Goal: Task Accomplishment & Management: Use online tool/utility

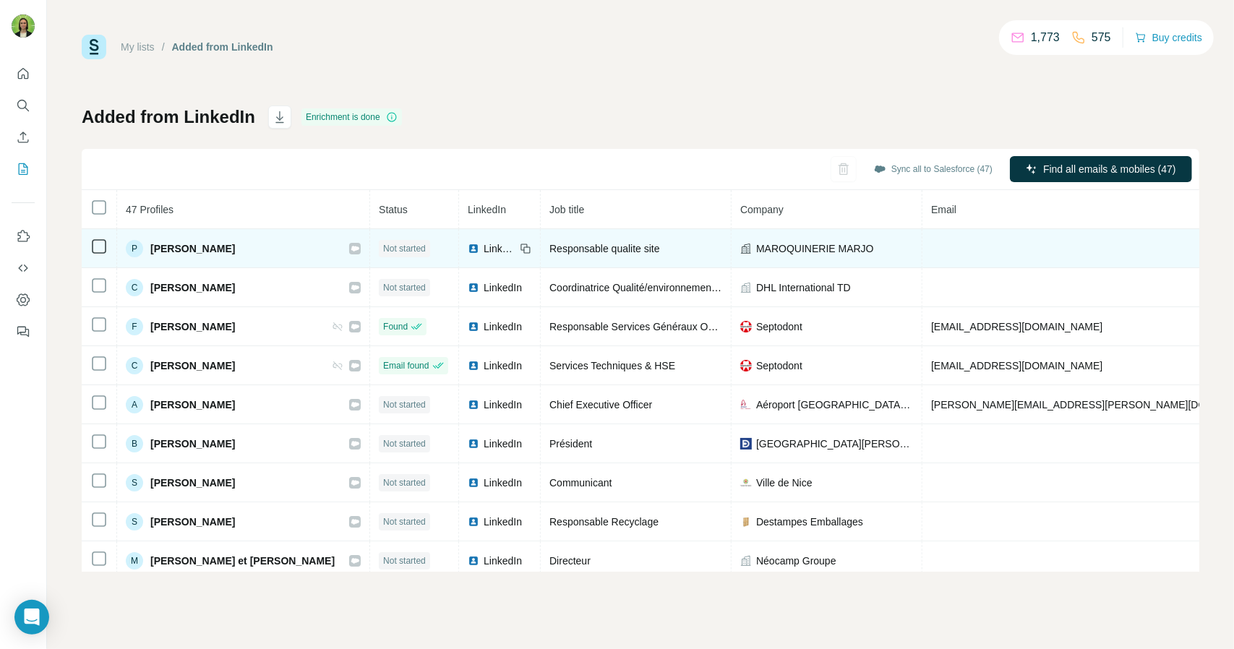
click at [106, 240] on icon at bounding box center [98, 246] width 17 height 17
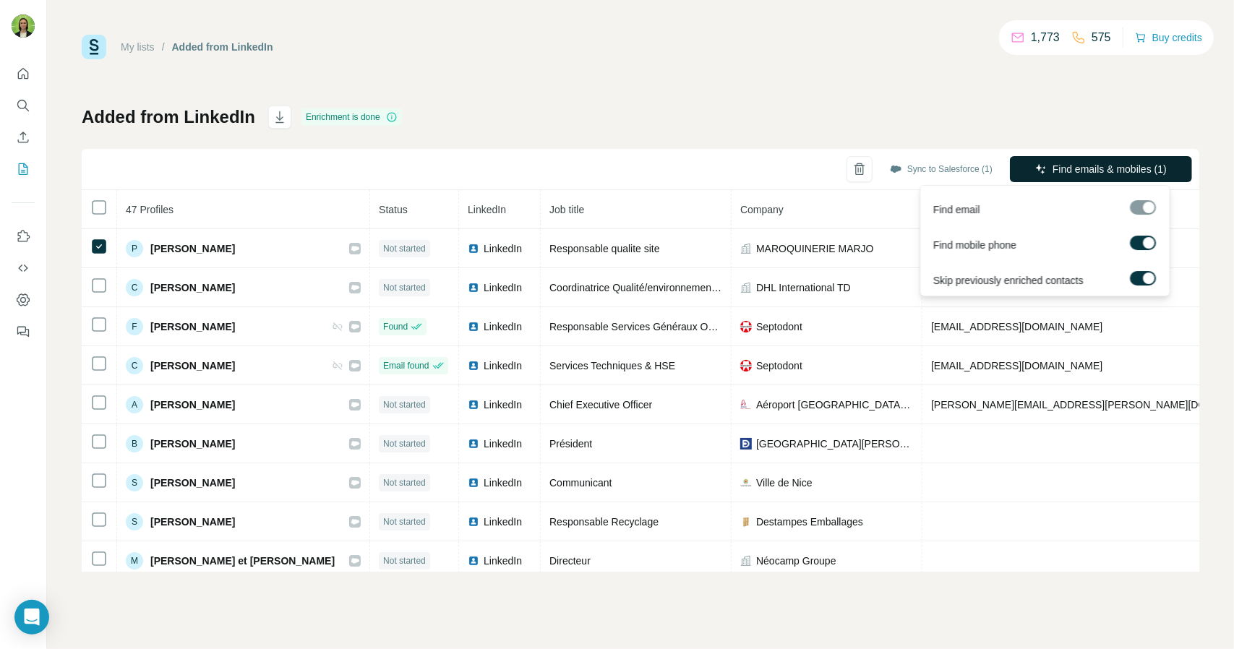
click at [1100, 170] on span "Find emails & mobiles (1)" at bounding box center [1110, 169] width 114 height 14
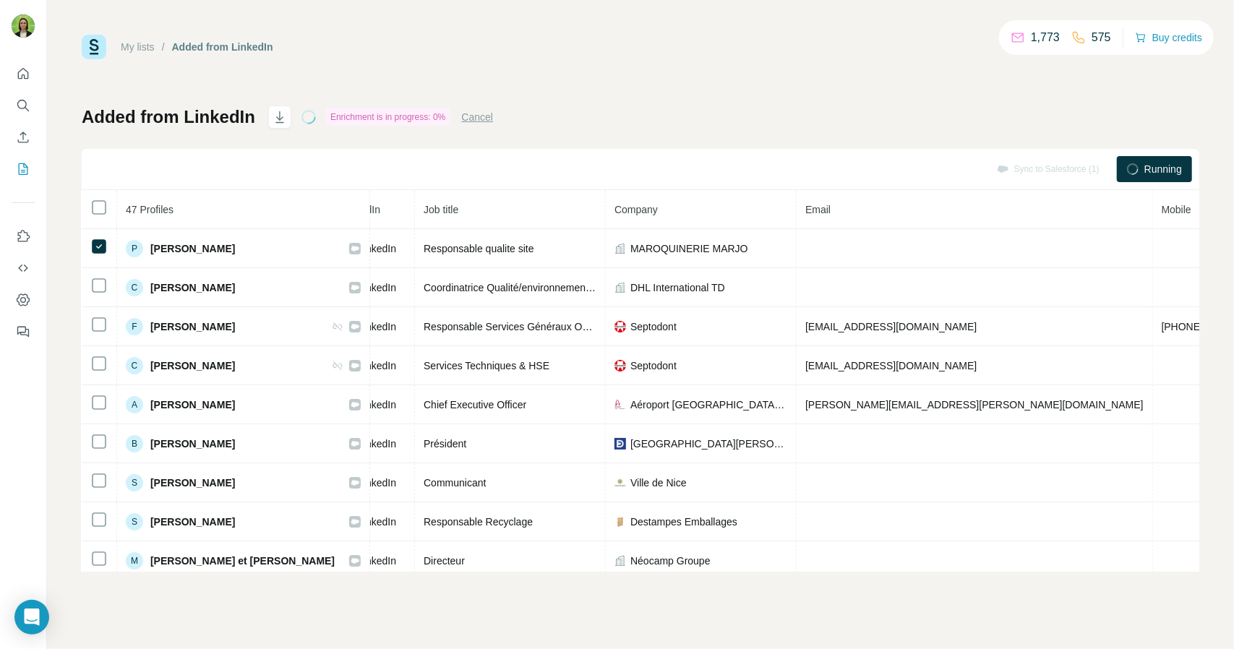
scroll to position [0, 247]
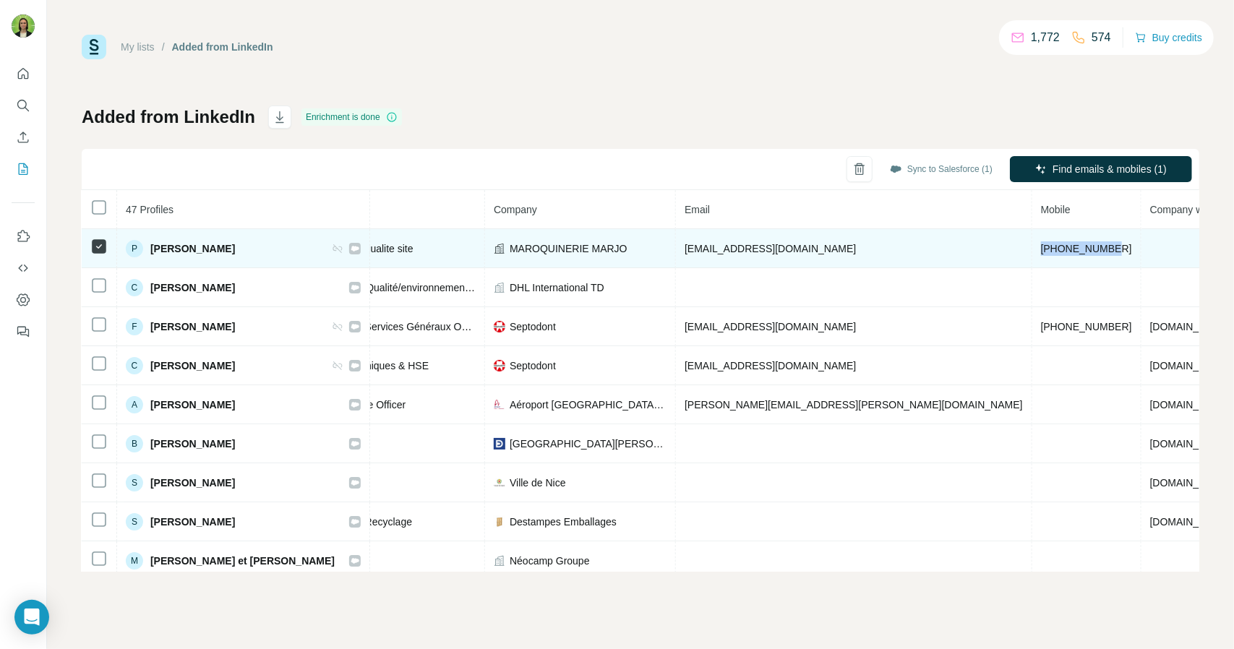
drag, startPoint x: 920, startPoint y: 252, endPoint x: 833, endPoint y: 242, distance: 88.1
click at [1032, 242] on td "[PHONE_NUMBER]" at bounding box center [1086, 248] width 109 height 39
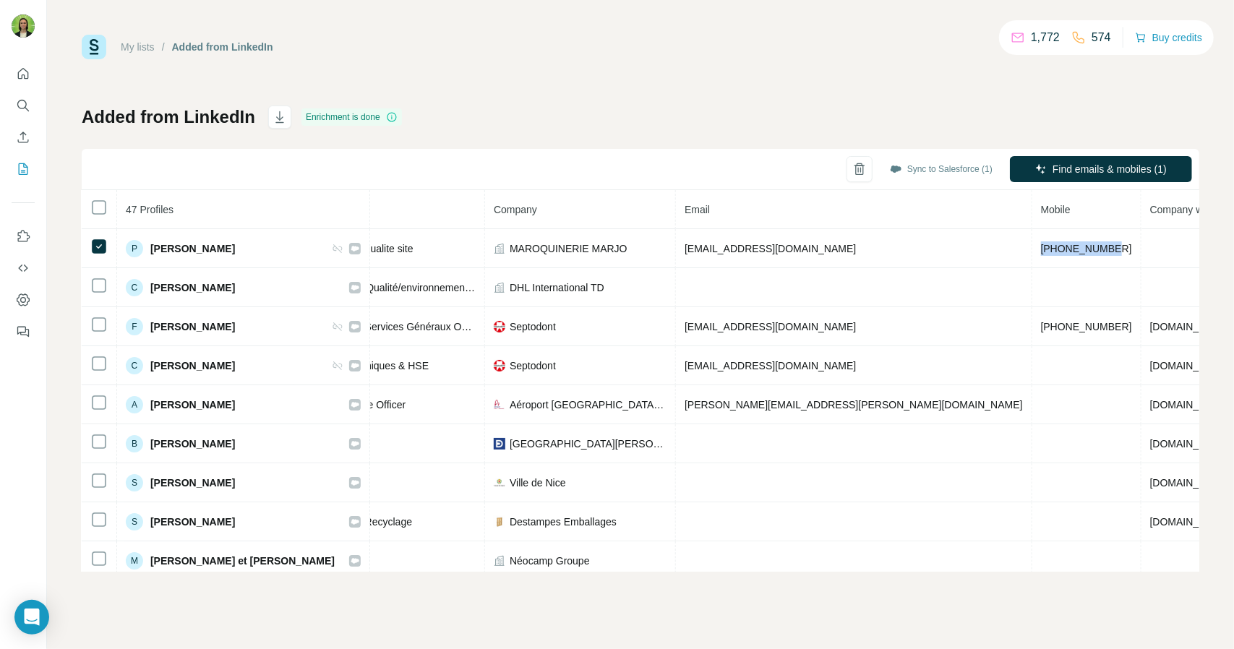
copy span "[PHONE_NUMBER]"
click at [664, 69] on div "My lists / Added from LinkedIn 1,772 574 Buy credits Added from LinkedIn Enrich…" at bounding box center [641, 303] width 1118 height 537
